Goal: Information Seeking & Learning: Learn about a topic

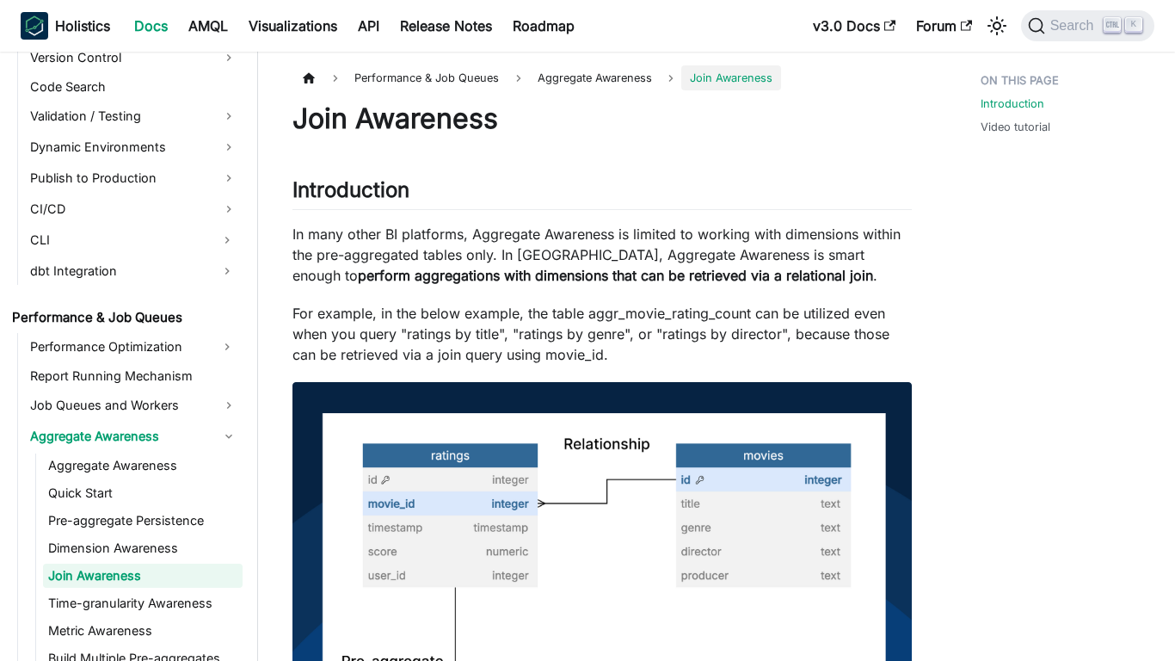
scroll to position [1399, 0]
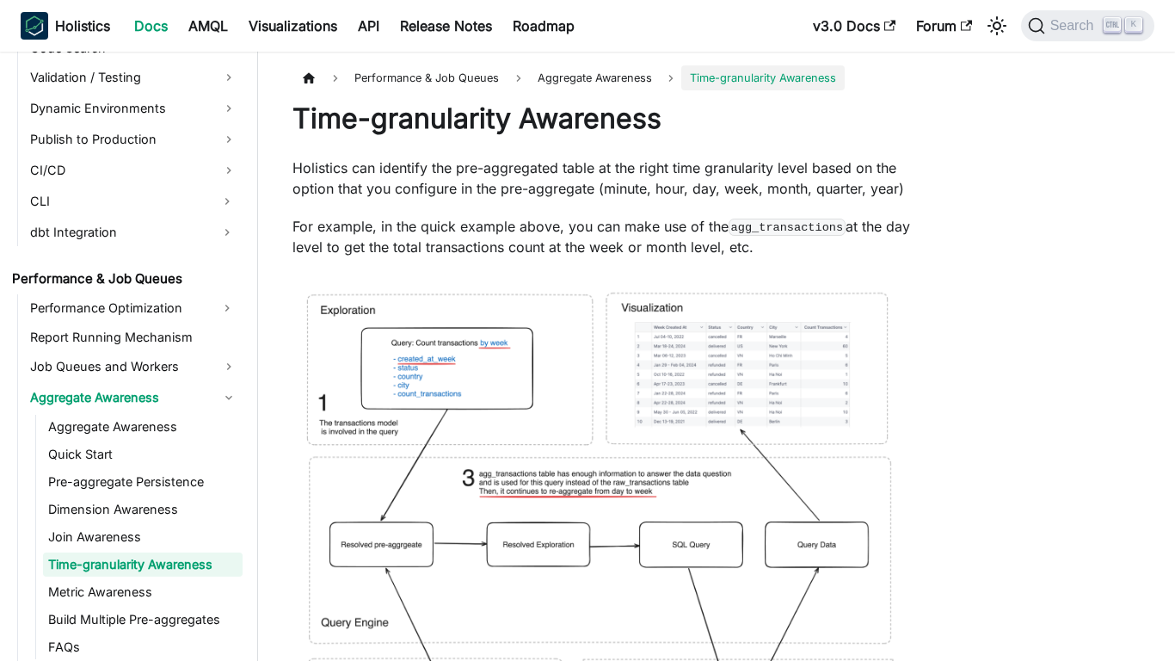
scroll to position [1426, 0]
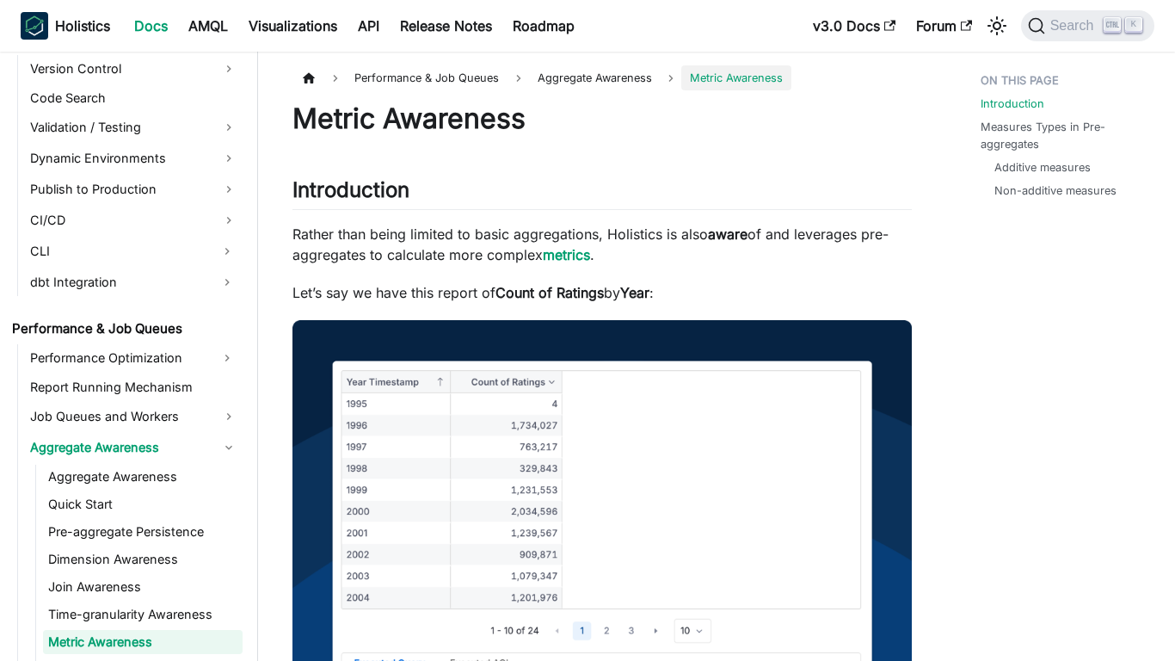
scroll to position [1454, 0]
